Goal: Ask a question

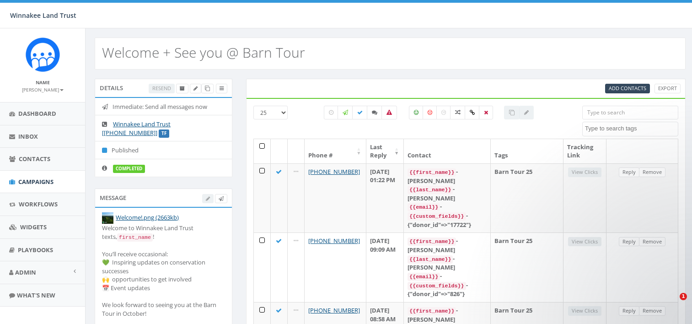
select select
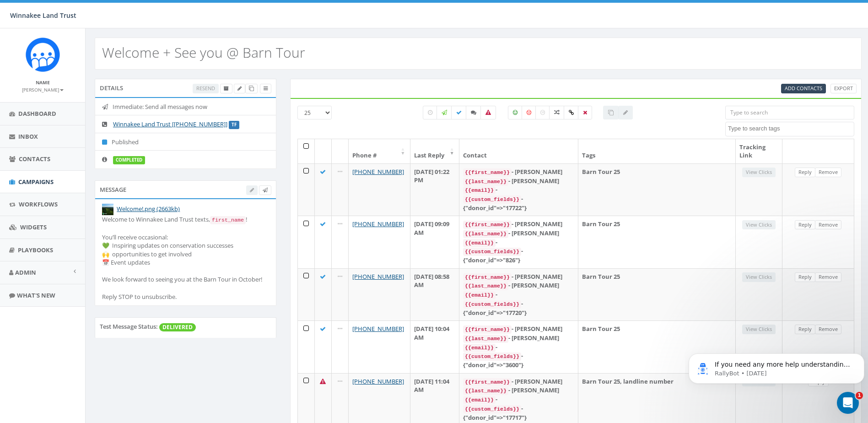
drag, startPoint x: 21, startPoint y: 11, endPoint x: 860, endPoint y: 403, distance: 926.0
click at [692, 323] on div "Open Intercom Messenger" at bounding box center [846, 401] width 30 height 30
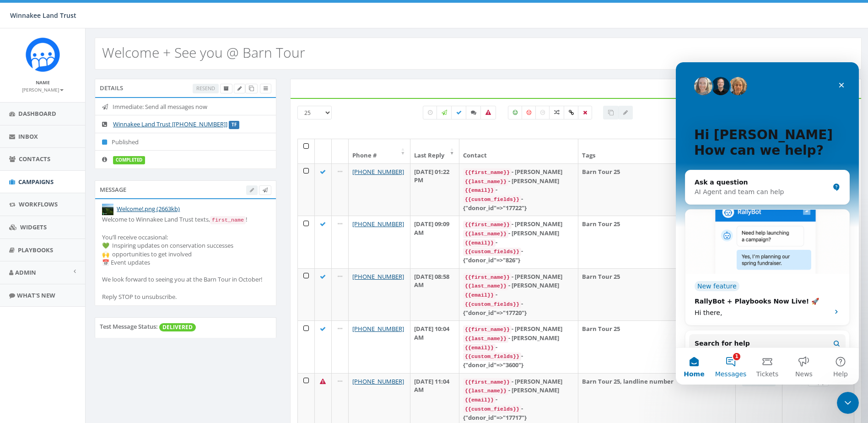
click at [692, 323] on button "1 Messages" at bounding box center [730, 366] width 37 height 37
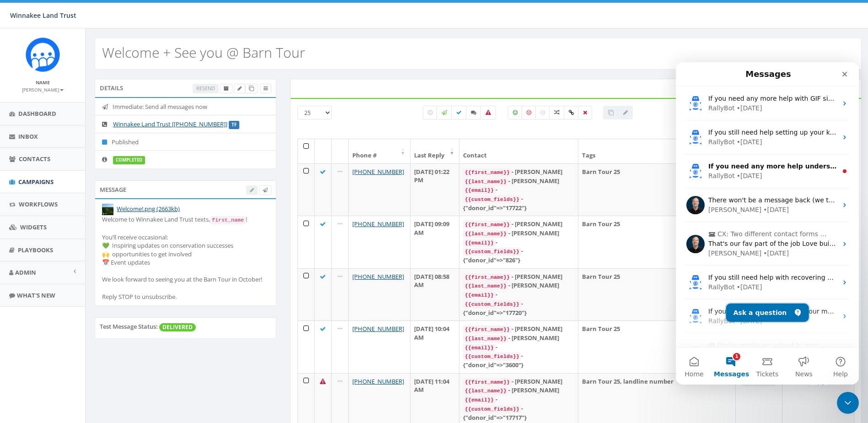
click at [692, 304] on button "Ask a question" at bounding box center [767, 312] width 83 height 18
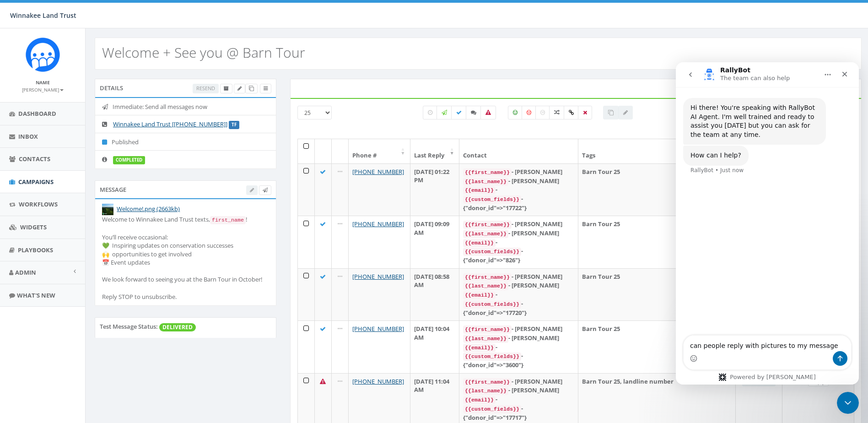
type textarea "can people reply with pictures to my messages"
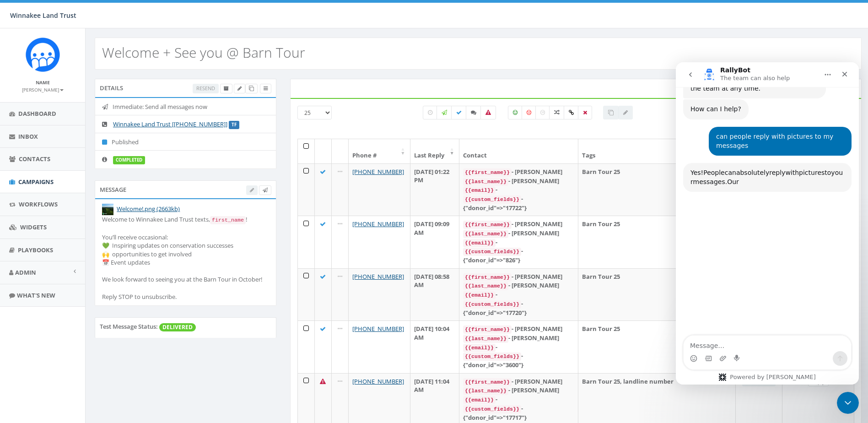
scroll to position [88, 0]
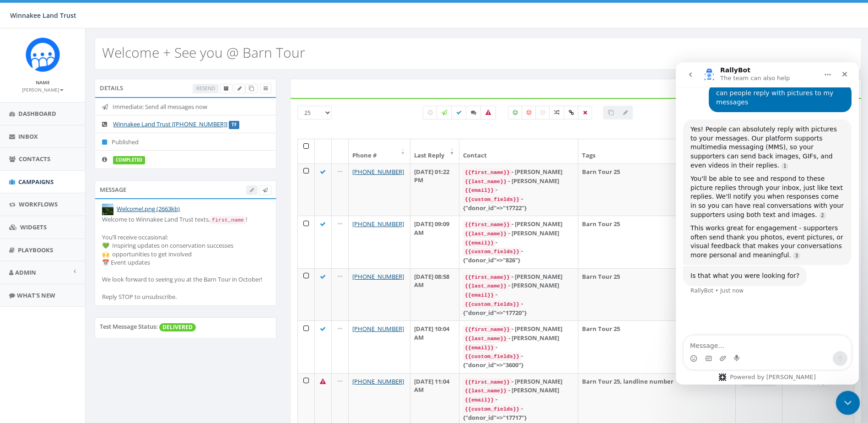
click at [692, 323] on icon "Close Intercom Messenger" at bounding box center [846, 401] width 11 height 11
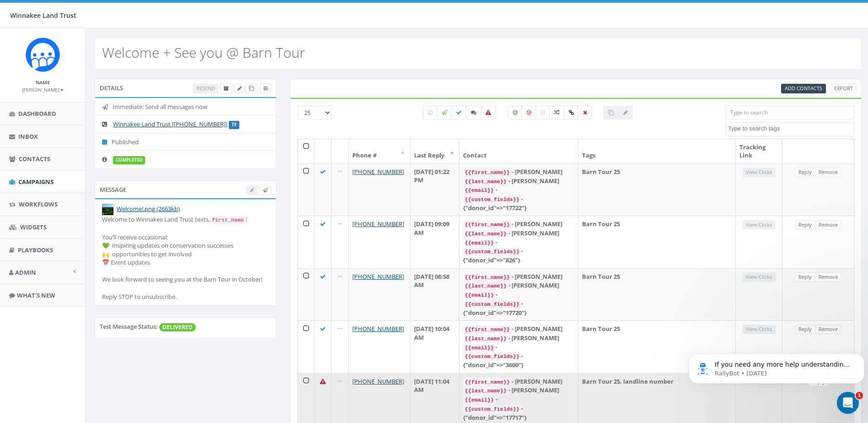
scroll to position [0, 0]
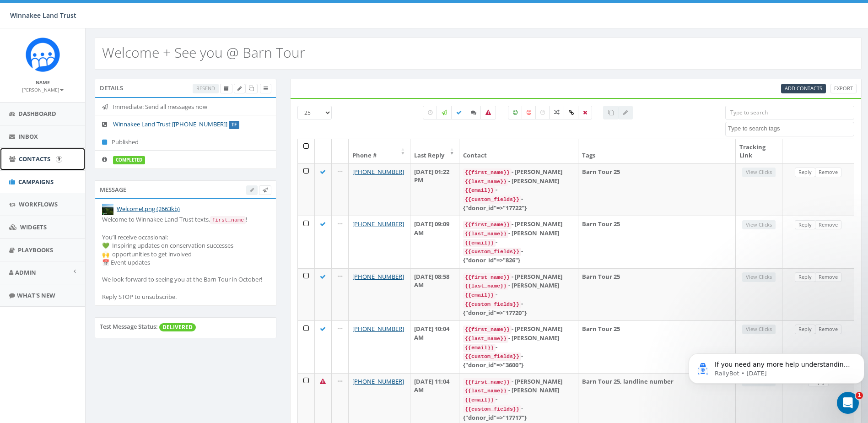
click at [34, 159] on span "Contacts" at bounding box center [35, 159] width 32 height 8
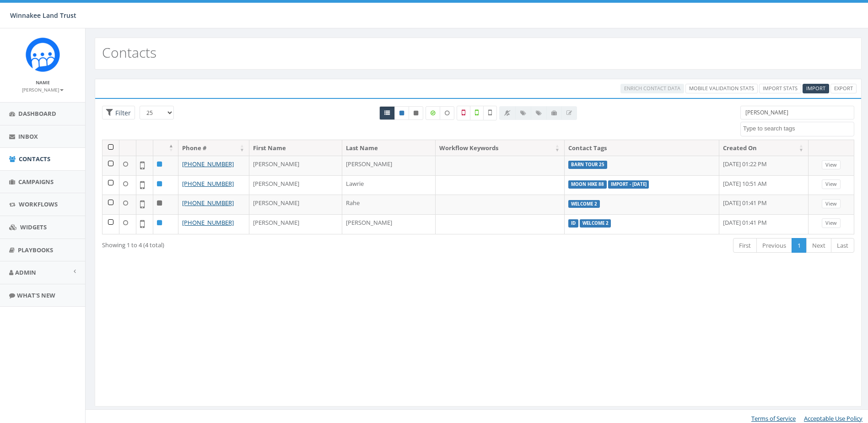
select select
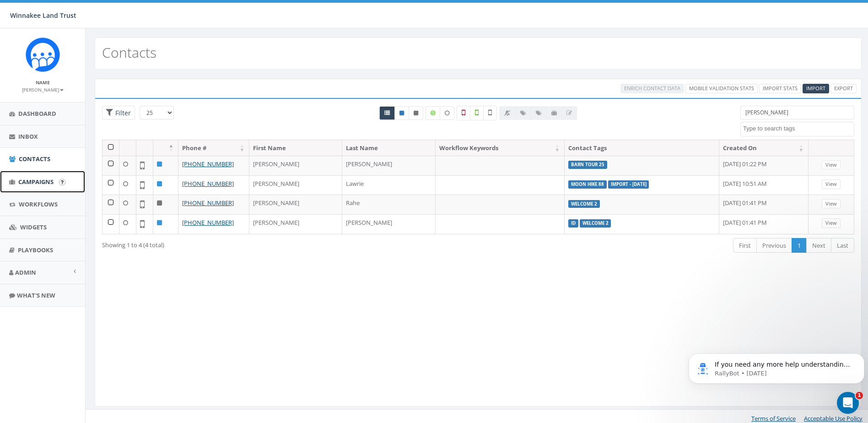
click at [28, 184] on span "Campaigns" at bounding box center [35, 181] width 35 height 8
